Goal: Information Seeking & Learning: Find specific fact

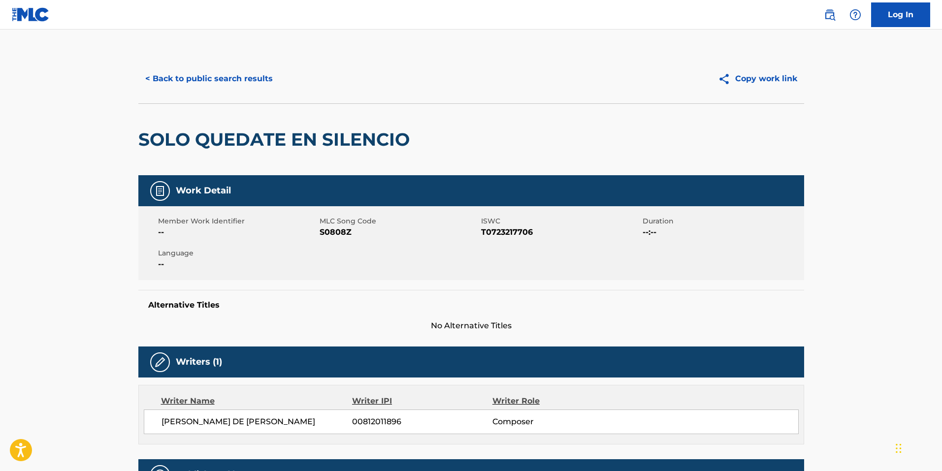
click at [173, 81] on button "< Back to public search results" at bounding box center [208, 79] width 141 height 25
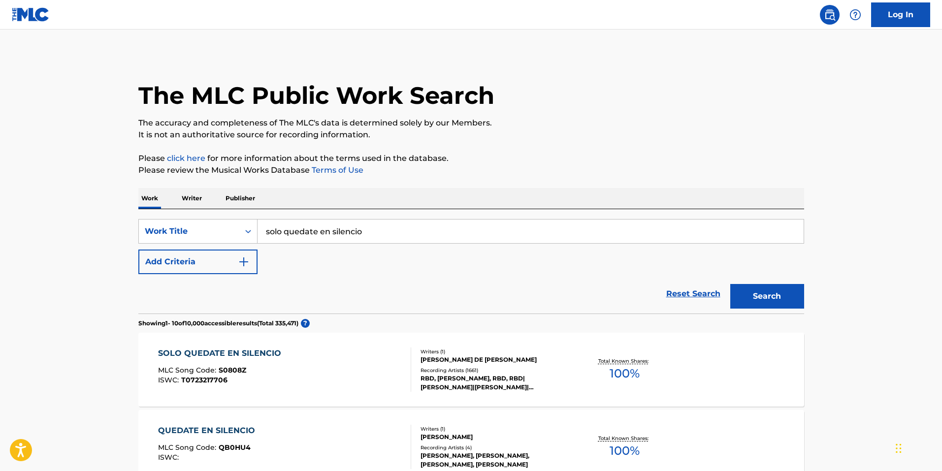
drag, startPoint x: 396, startPoint y: 230, endPoint x: 27, endPoint y: 175, distance: 373.4
paste input "CRISIS POINT"
type input "CRISIS POINT"
click at [731, 284] on button "Search" at bounding box center [768, 296] width 74 height 25
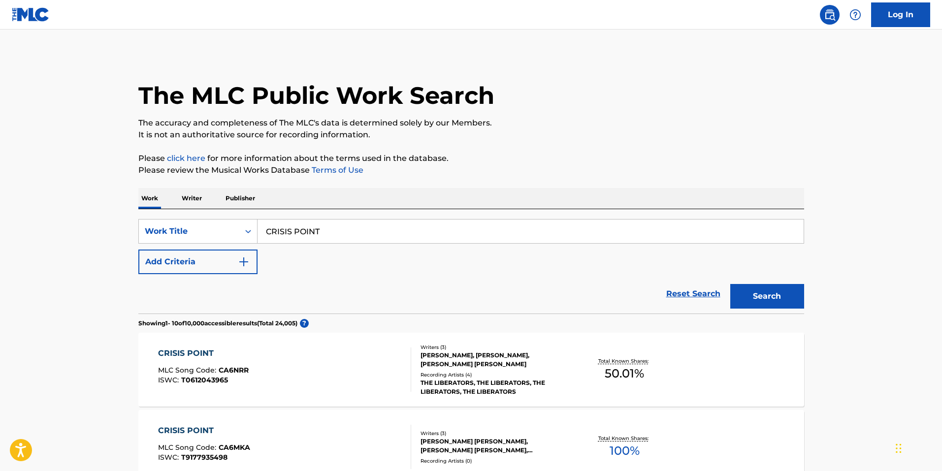
click at [243, 265] on img "Search Form" at bounding box center [244, 262] width 12 height 12
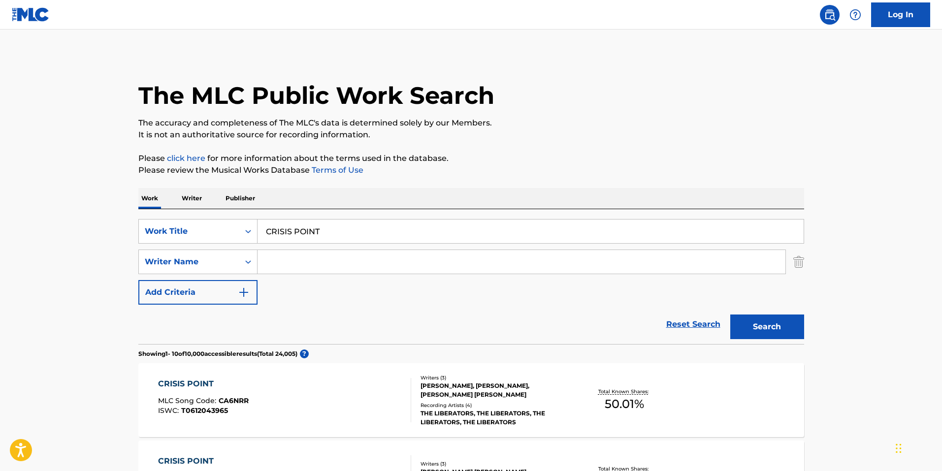
click at [282, 260] on input "Search Form" at bounding box center [522, 262] width 528 height 24
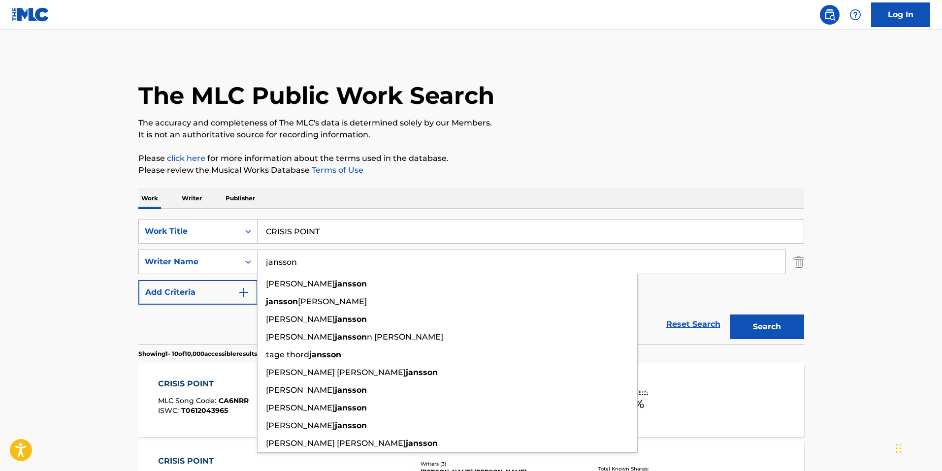
type input "jansson"
click at [731, 315] on button "Search" at bounding box center [768, 327] width 74 height 25
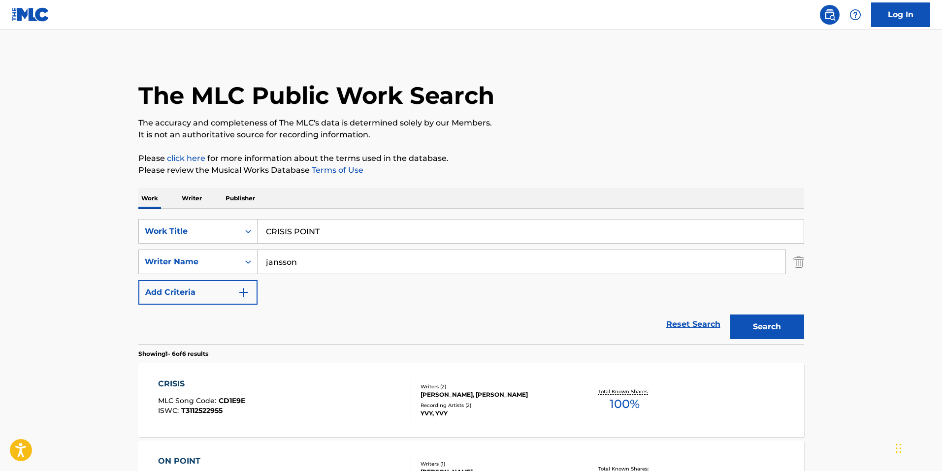
click at [784, 328] on button "Search" at bounding box center [768, 327] width 74 height 25
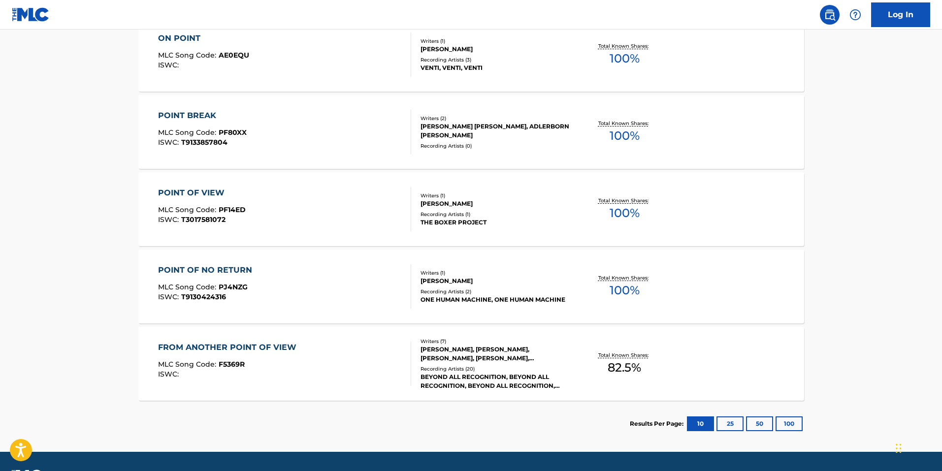
scroll to position [451, 0]
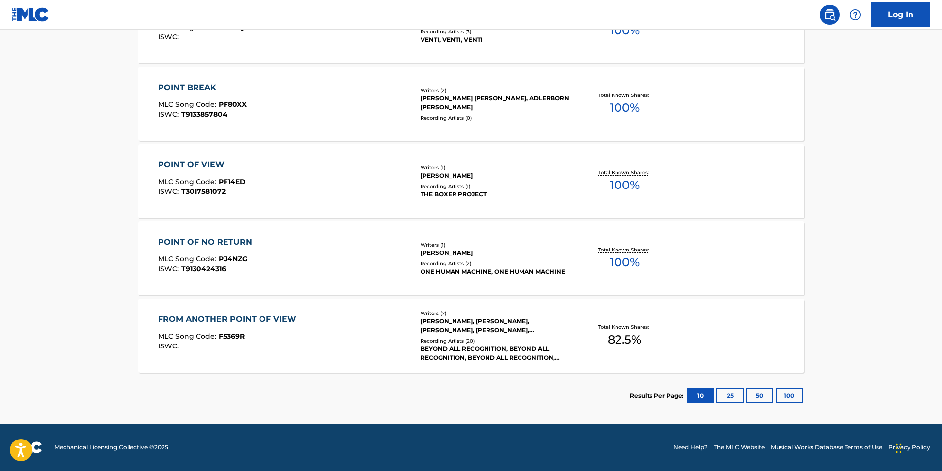
click at [794, 398] on button "100" at bounding box center [789, 396] width 27 height 15
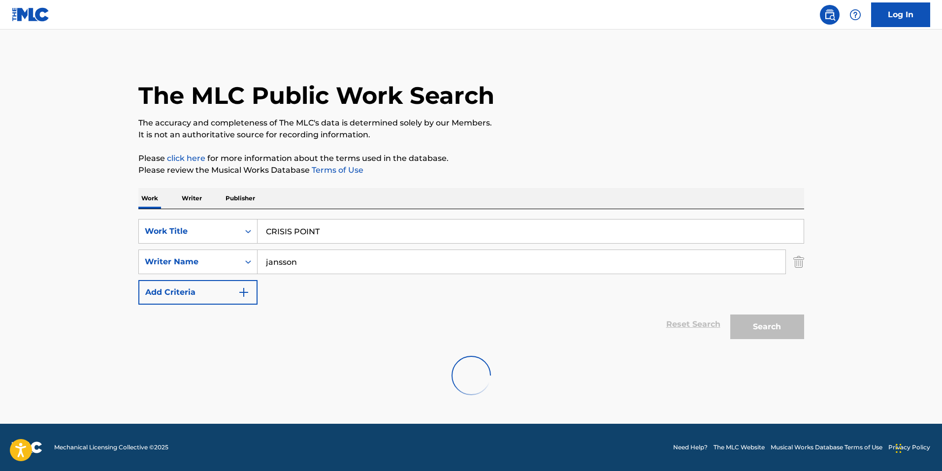
scroll to position [0, 0]
